Goal: Information Seeking & Learning: Learn about a topic

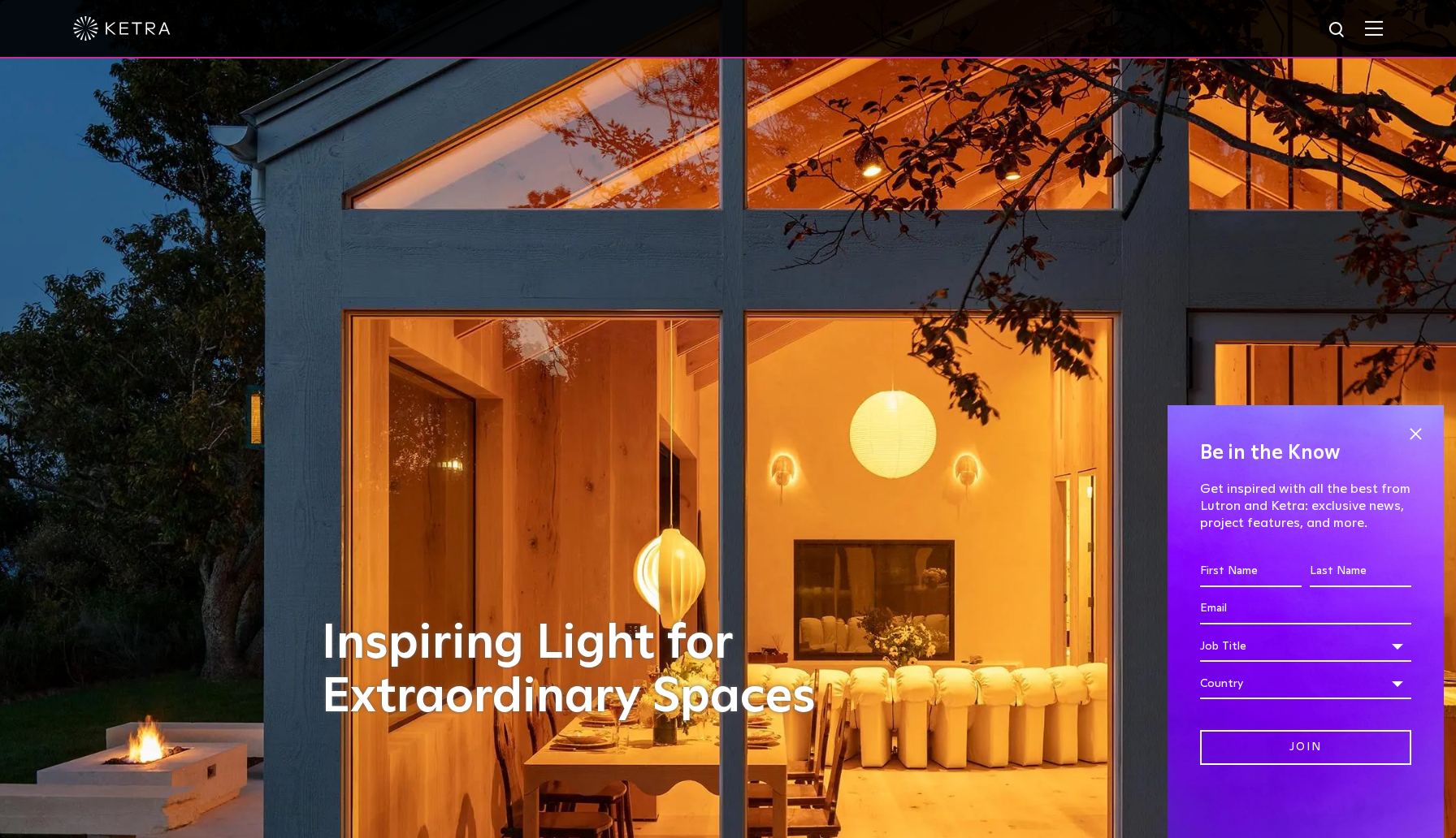
click at [1375, 30] on img at bounding box center [1374, 28] width 18 height 16
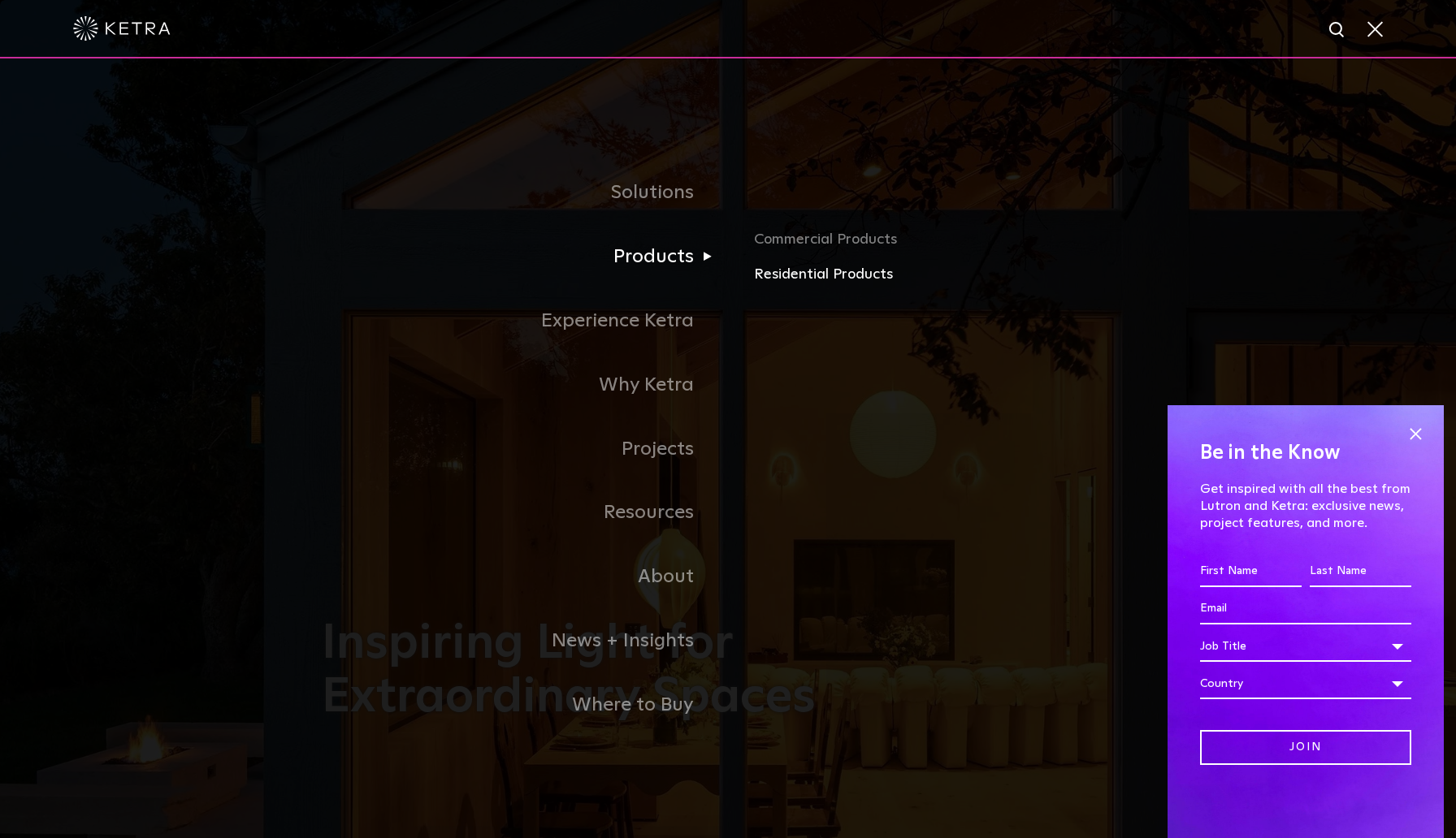
click at [802, 272] on link "Residential Products" at bounding box center [944, 275] width 380 height 24
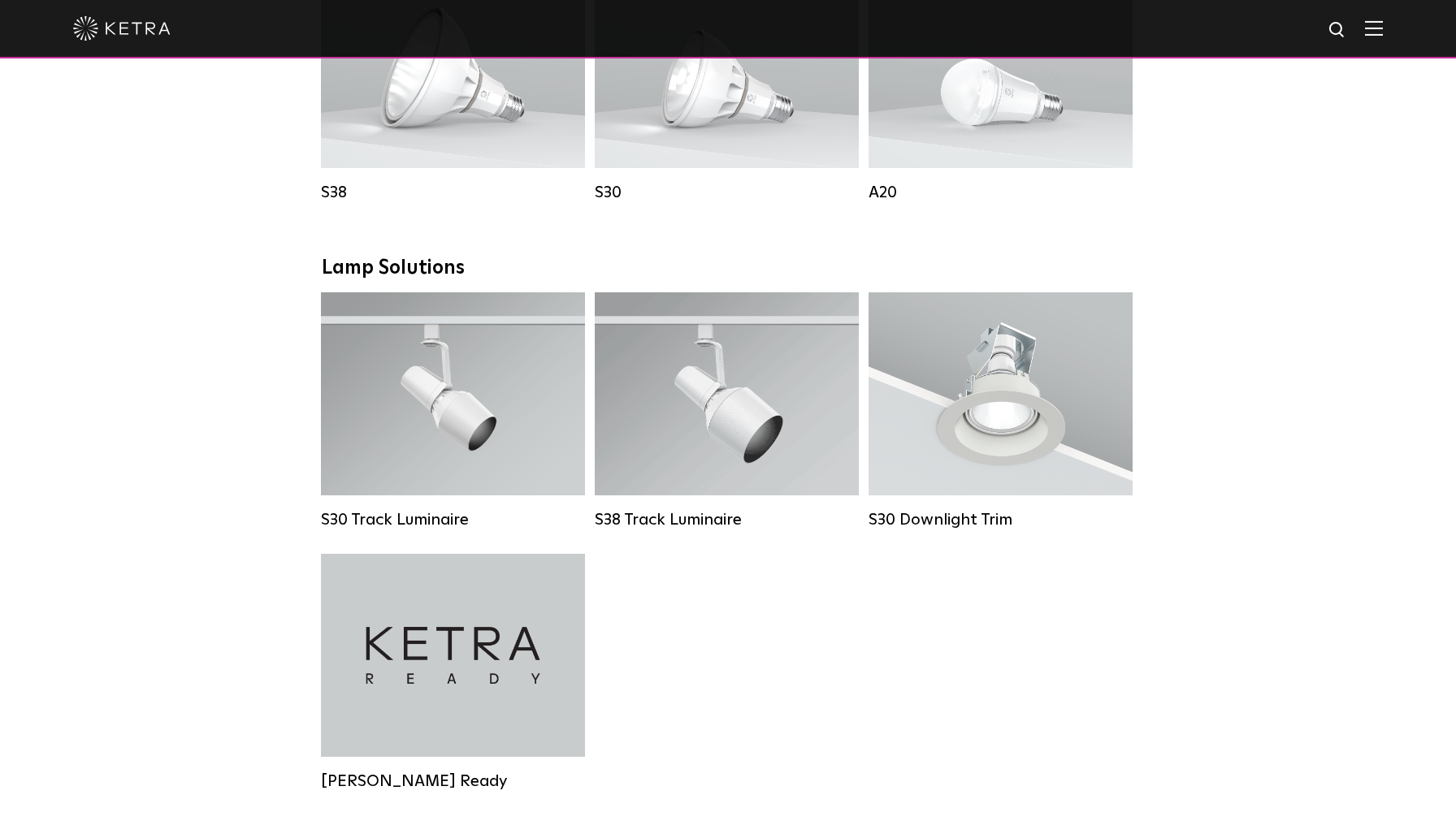
scroll to position [1060, 0]
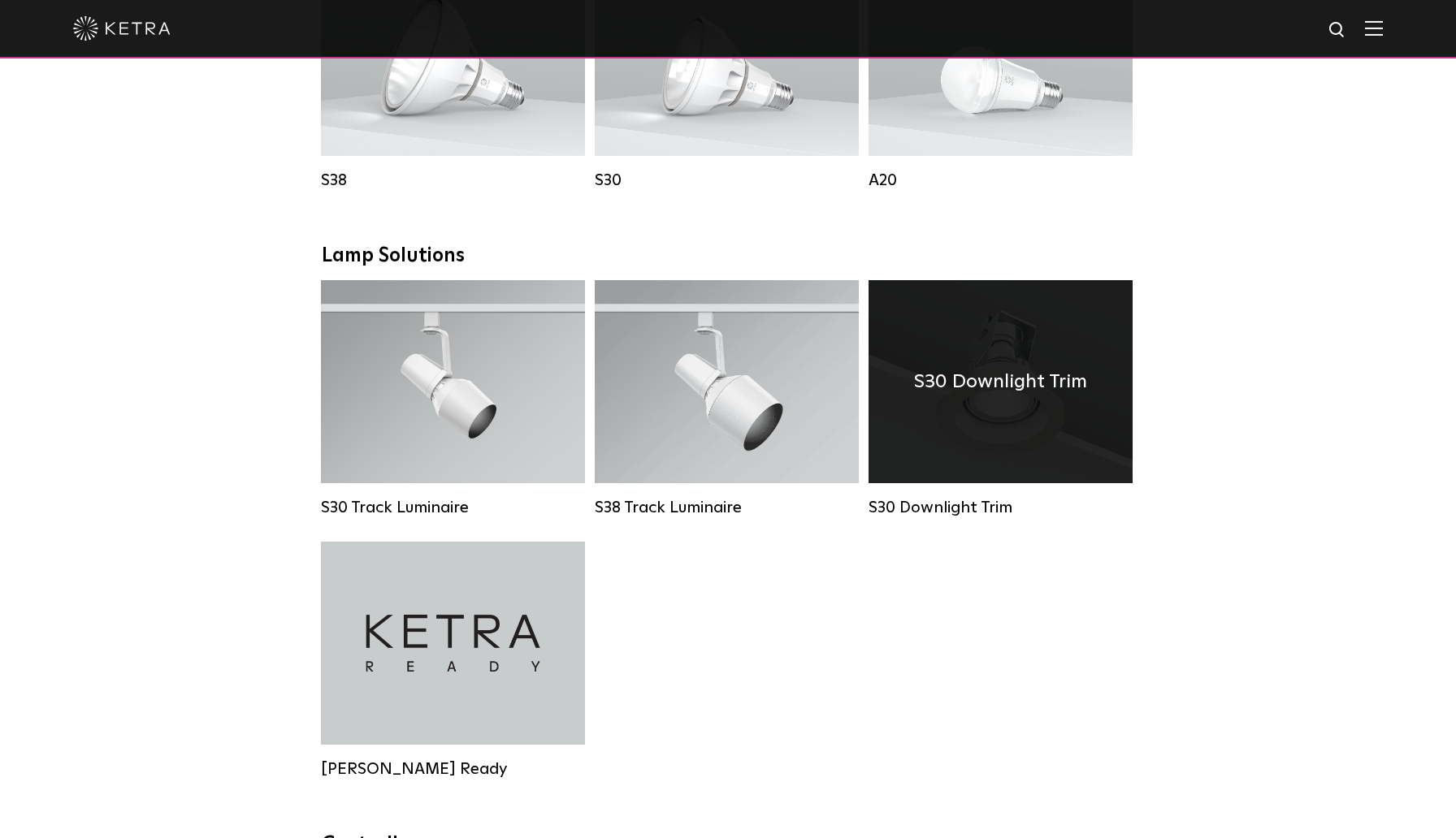
click at [1056, 406] on div "S30 Downlight Trim" at bounding box center [1000, 381] width 264 height 203
